Goal: Find specific page/section: Find specific page/section

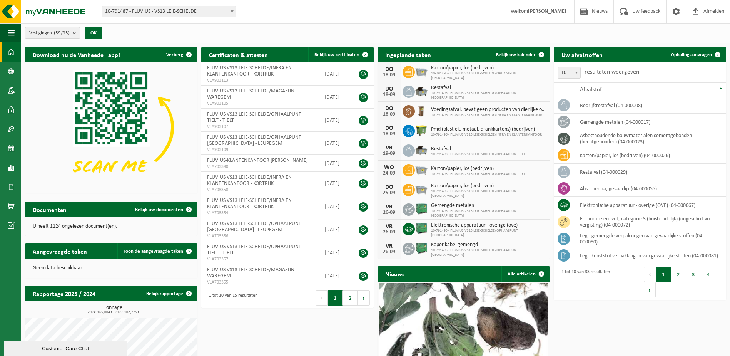
click at [76, 31] on b "submit" at bounding box center [76, 32] width 7 height 11
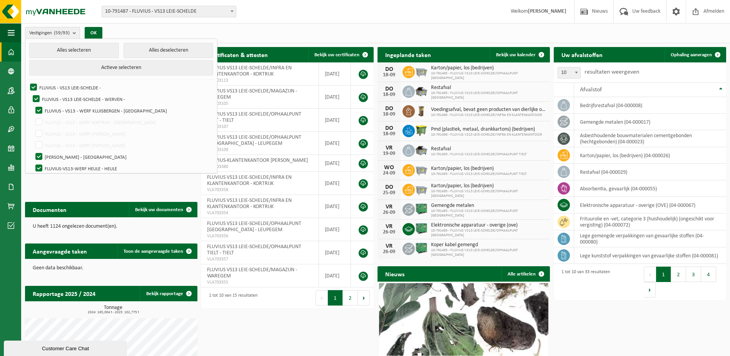
click at [76, 33] on b "submit" at bounding box center [76, 32] width 7 height 11
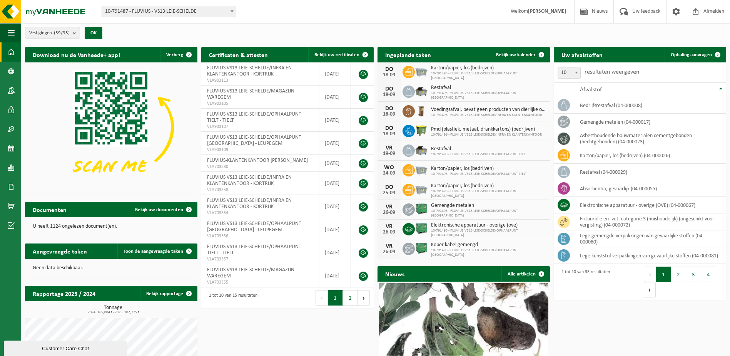
click at [234, 10] on span at bounding box center [232, 11] width 8 height 10
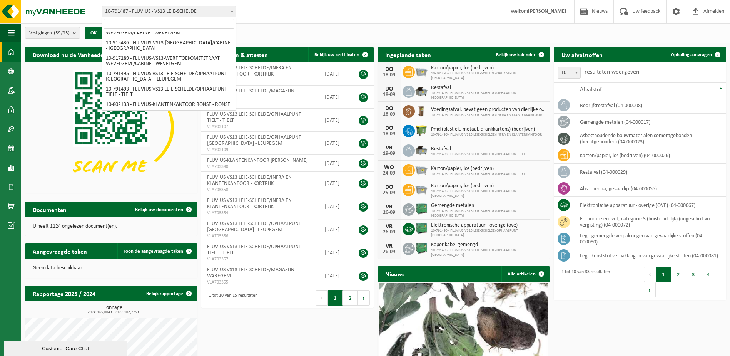
scroll to position [815, 0]
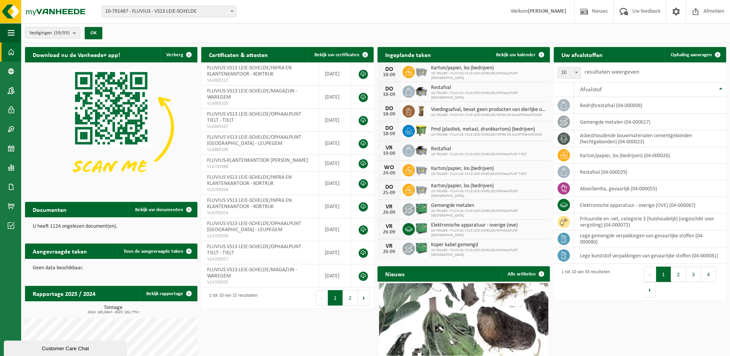
click at [243, 9] on form "10-791487 - FLUVIUS - VS13 LEIE-SCHELDE 10-808478 - FLUVIUS - VS13 LEIE-SCHELDE…" at bounding box center [173, 11] width 142 height 4
click at [11, 32] on span "button" at bounding box center [11, 32] width 7 height 19
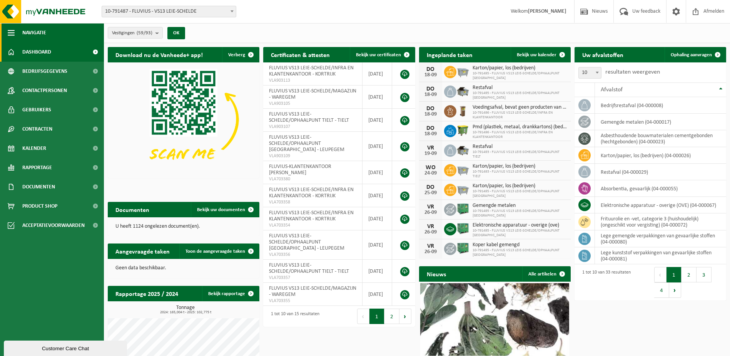
click at [52, 30] on button "Navigatie" at bounding box center [52, 32] width 104 height 19
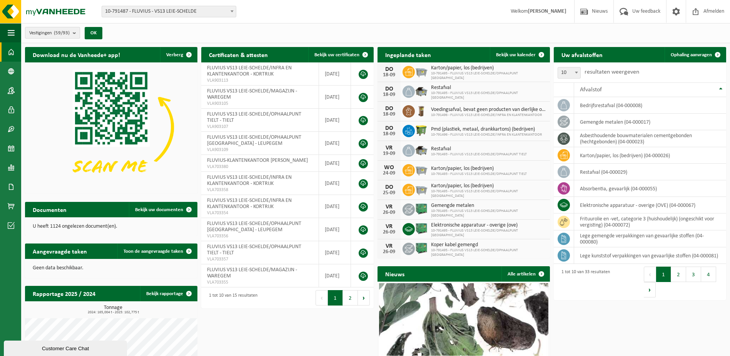
click at [77, 31] on b "submit" at bounding box center [76, 32] width 7 height 11
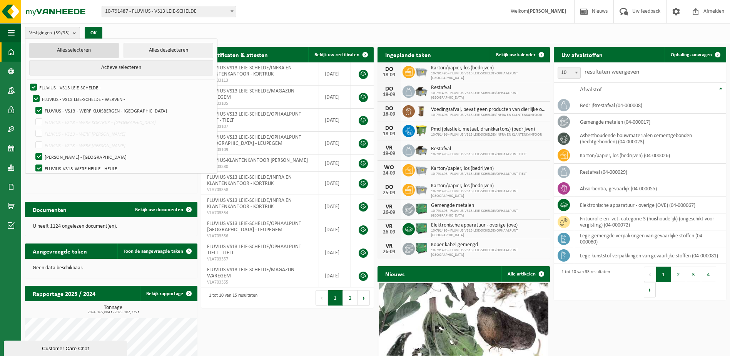
click at [81, 48] on button "Alles selecteren" at bounding box center [74, 50] width 90 height 15
checkbox input "true"
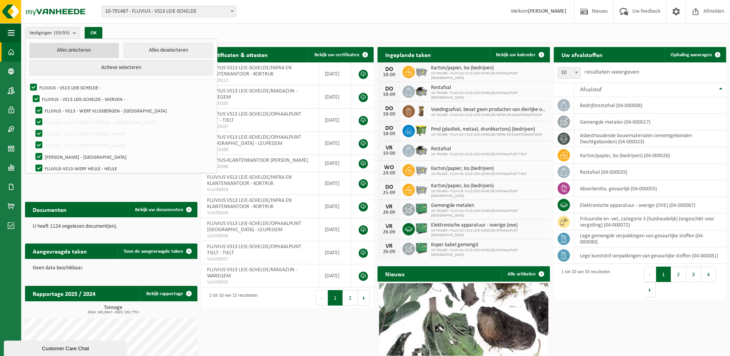
checkbox input "true"
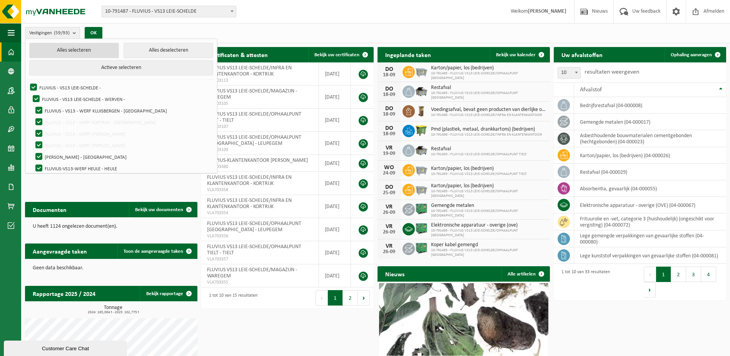
checkbox input "true"
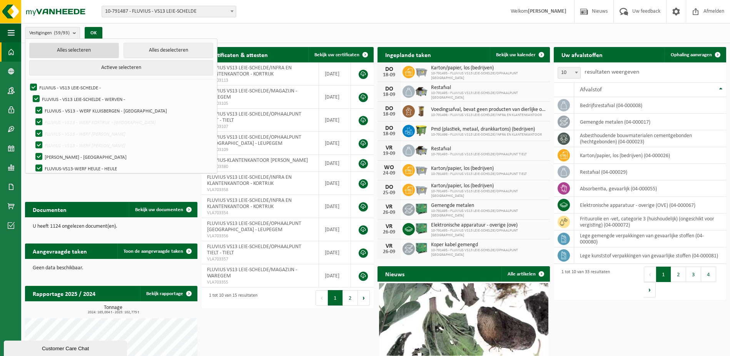
checkbox input "true"
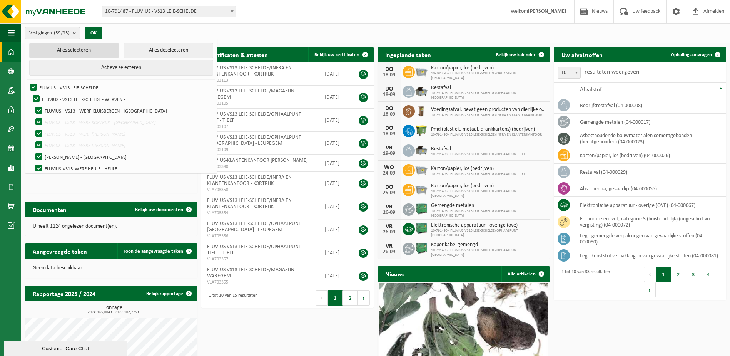
checkbox input "true"
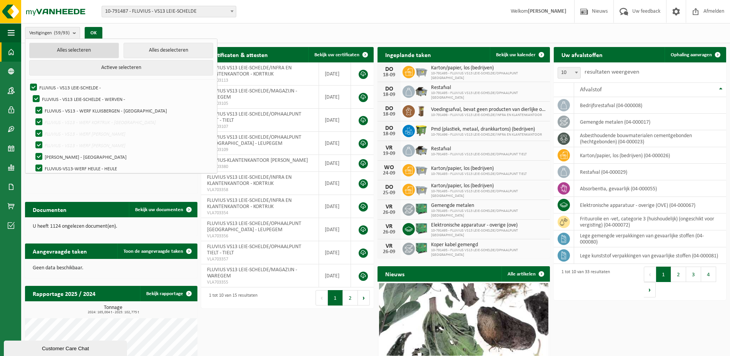
checkbox input "true"
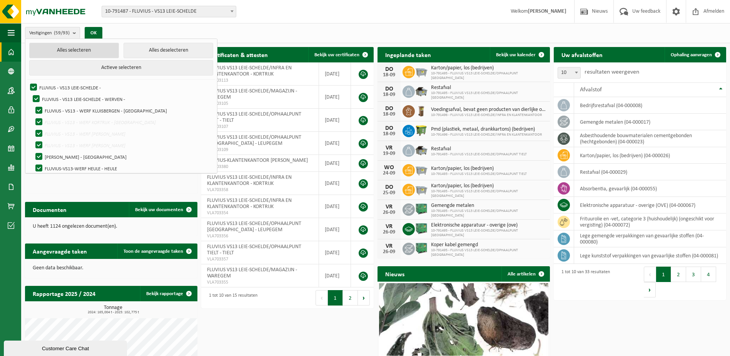
checkbox input "true"
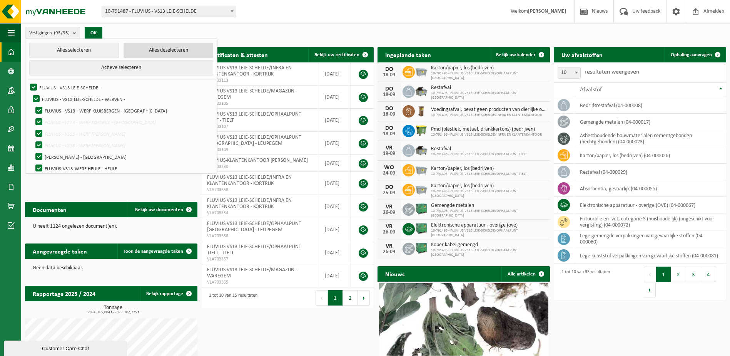
click at [164, 50] on button "Alles deselecteren" at bounding box center [169, 50] width 90 height 15
checkbox input "false"
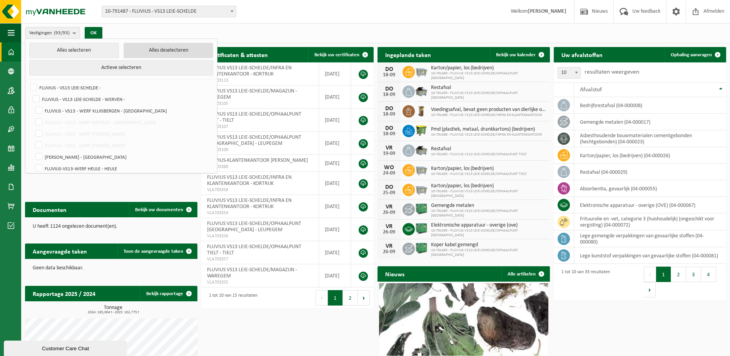
checkbox input "false"
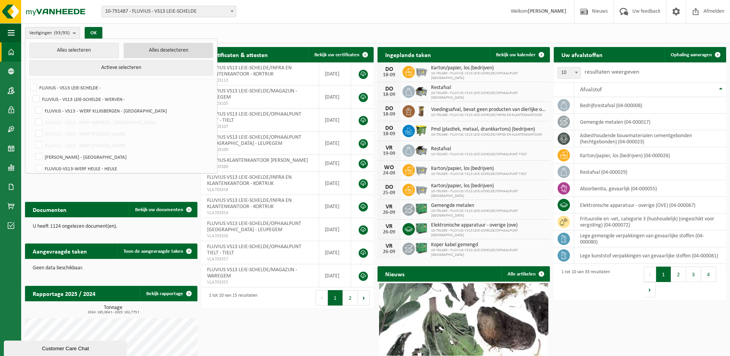
checkbox input "false"
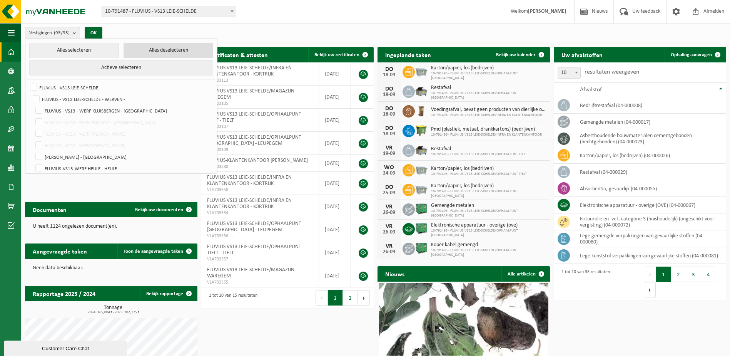
checkbox input "false"
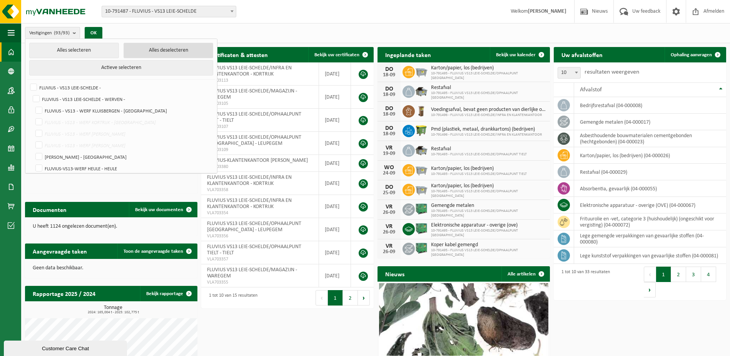
checkbox input "false"
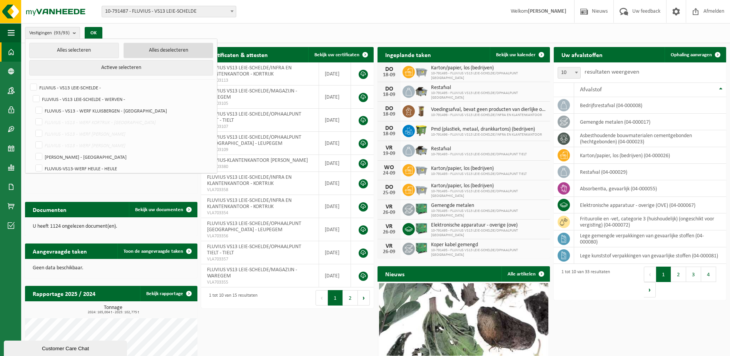
checkbox input "false"
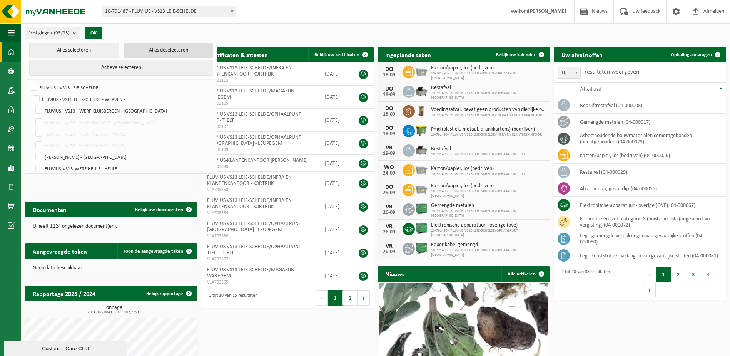
checkbox input "false"
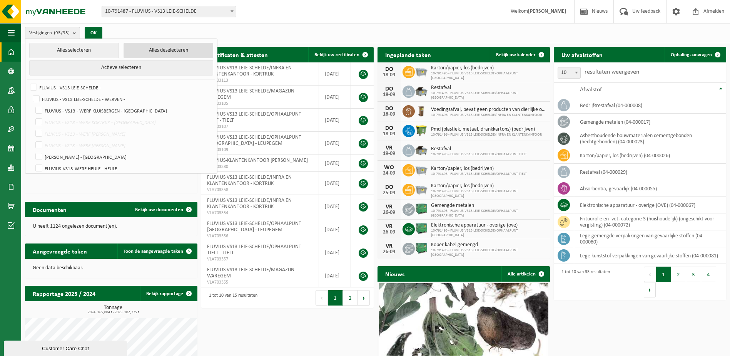
checkbox input "false"
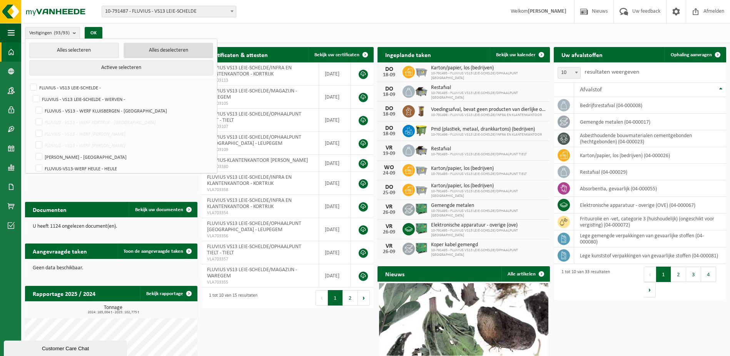
checkbox input "false"
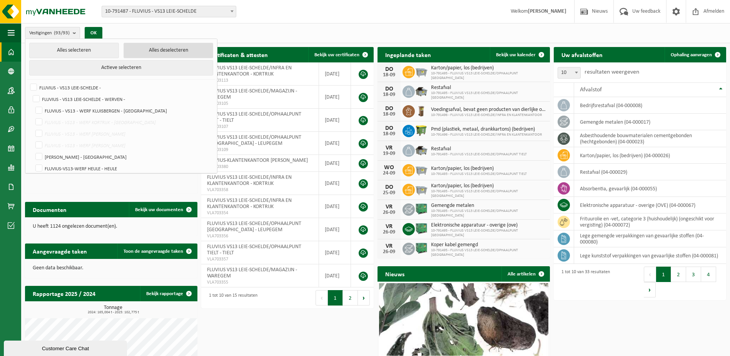
checkbox input "false"
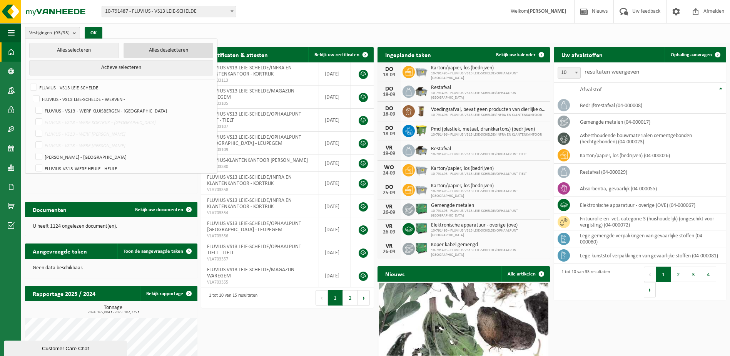
checkbox input "false"
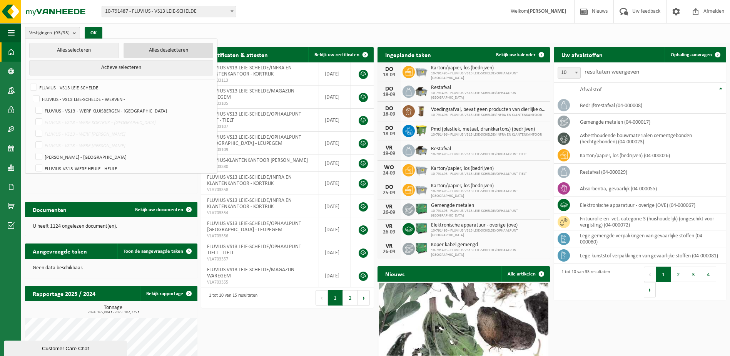
checkbox input "false"
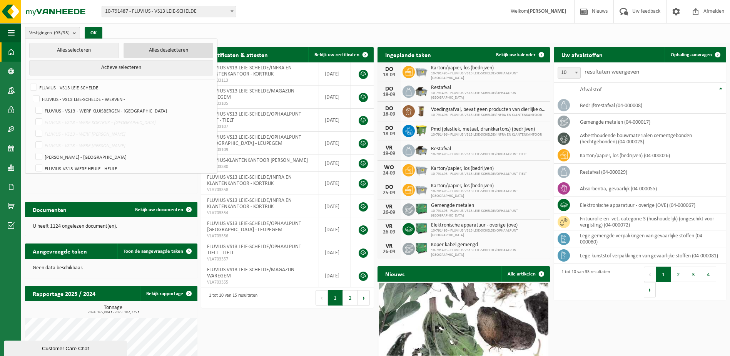
checkbox input "false"
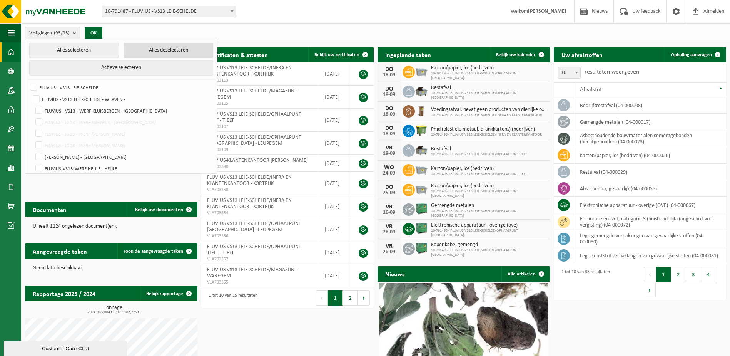
checkbox input "false"
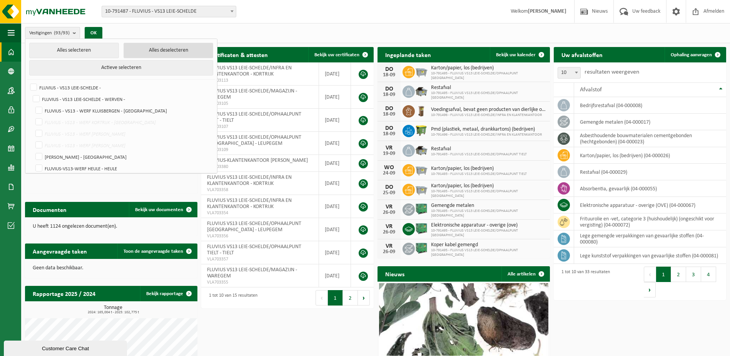
checkbox input "false"
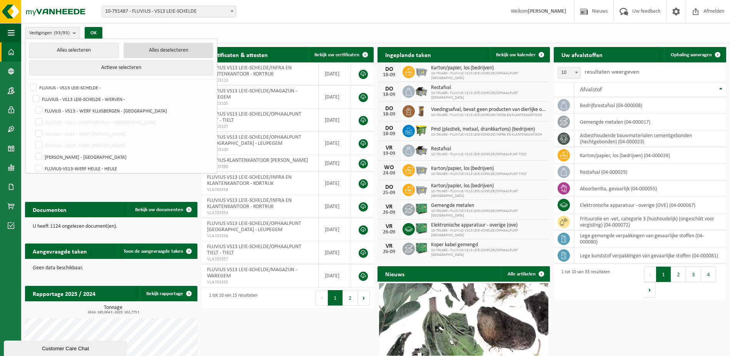
checkbox input "false"
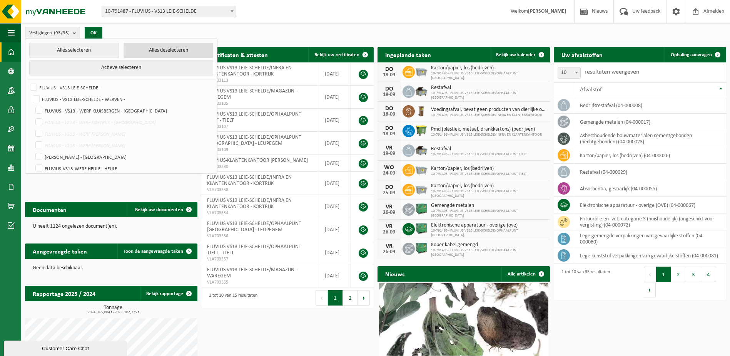
checkbox input "false"
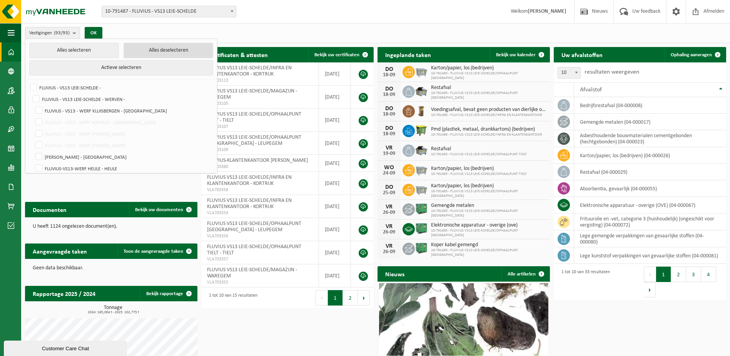
checkbox input "false"
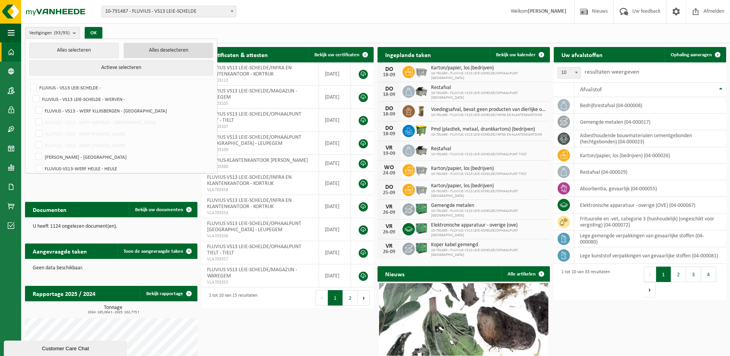
checkbox input "false"
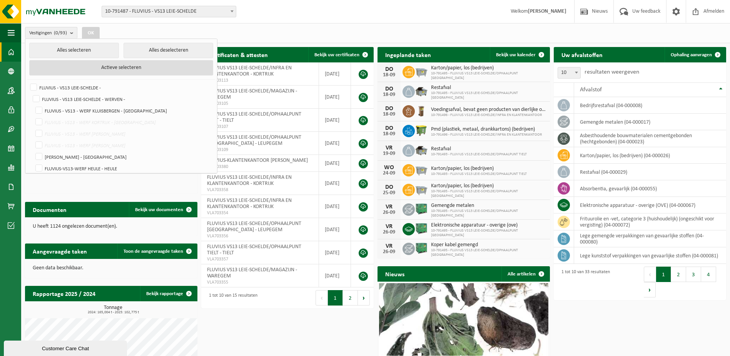
scroll to position [39, 0]
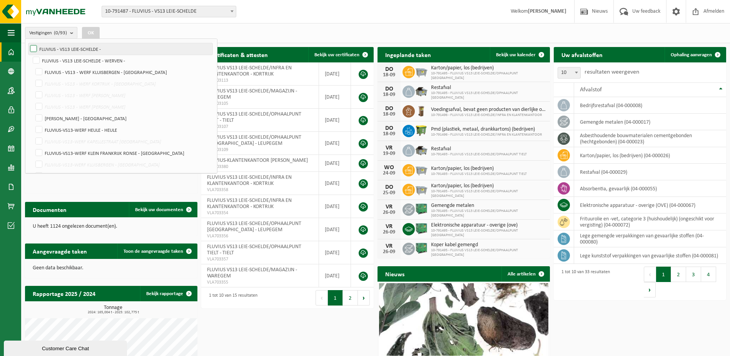
click at [33, 45] on label "FLUVIUS - VS13 LEIE-SCHELDE -" at bounding box center [120, 49] width 184 height 12
click at [27, 43] on input "FLUVIUS - VS13 LEIE-SCHELDE -" at bounding box center [27, 43] width 0 height 0
click at [34, 47] on label "FLUVIUS - VS13 LEIE-SCHELDE -" at bounding box center [120, 49] width 184 height 12
click at [27, 43] on input "FLUVIUS - VS13 LEIE-SCHELDE -" at bounding box center [27, 43] width 0 height 0
checkbox input "false"
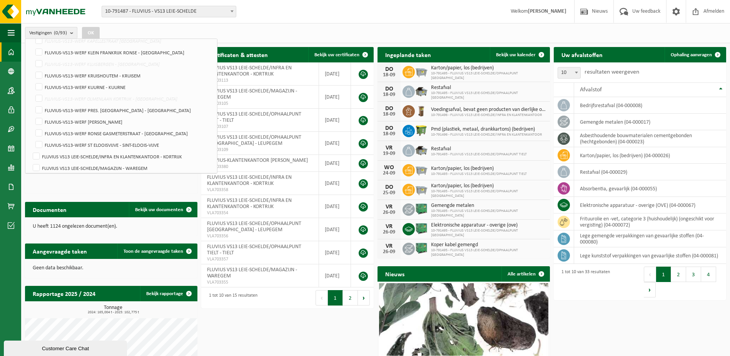
scroll to position [0, 0]
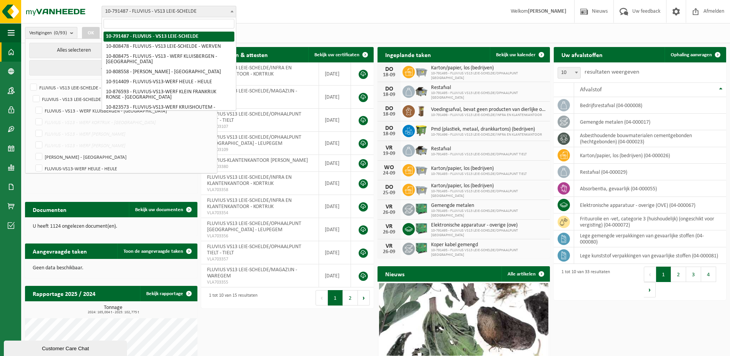
click at [233, 12] on b at bounding box center [232, 11] width 3 height 2
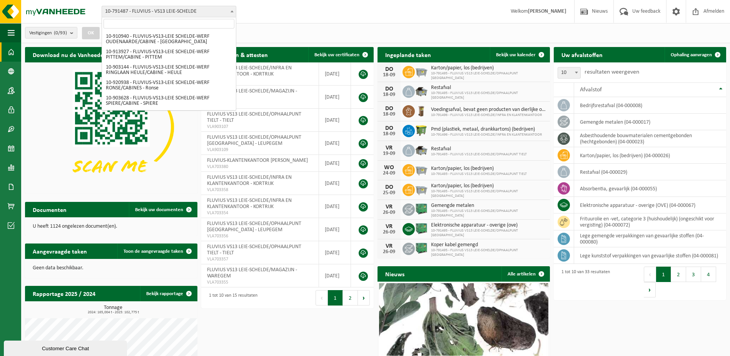
scroll to position [815, 0]
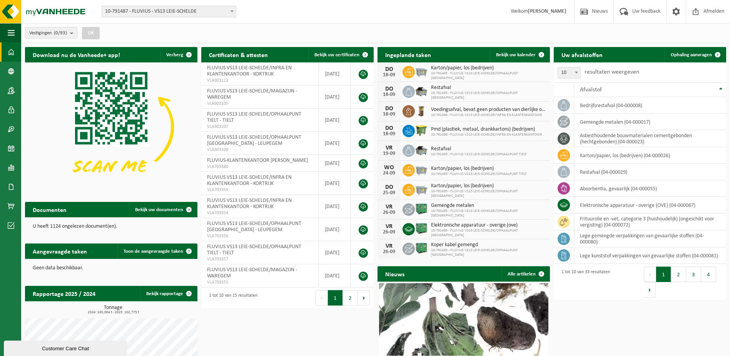
click at [251, 17] on div "Vestiging: 10-791487 - FLUVIUS - VS13 LEIE-SCHELDE 10-808478 - FLUVIUS - VS13 L…" at bounding box center [365, 11] width 730 height 23
click at [152, 12] on span "10-791487 - FLUVIUS - VS13 LEIE-SCHELDE" at bounding box center [169, 11] width 134 height 11
type input "10-791473"
click at [241, 12] on form "10-791487 - FLUVIUS - VS13 LEIE-SCHELDE 10-808478 - FLUVIUS - VS13 LEIE-SCHELDE…" at bounding box center [173, 11] width 142 height 4
